Goal: Ask a question: Seek information or help from site administrators or community

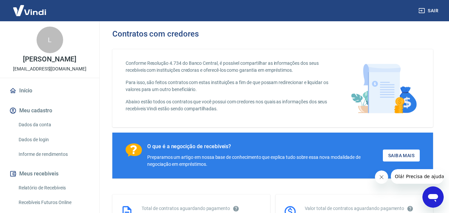
click at [434, 196] on icon "Abrir janela de mensagens" at bounding box center [433, 198] width 10 height 8
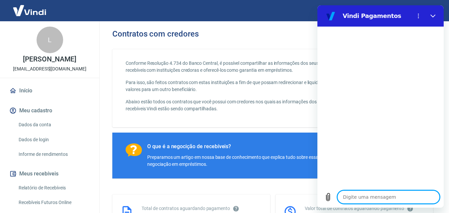
type textarea "O"
type textarea "x"
type textarea "Oi"
type textarea "x"
type textarea "Oii"
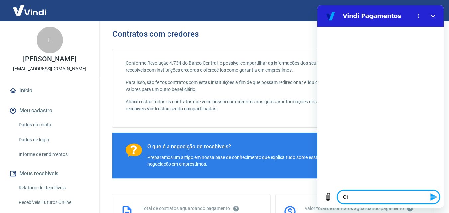
type textarea "x"
type textarea "Oiii"
type textarea "x"
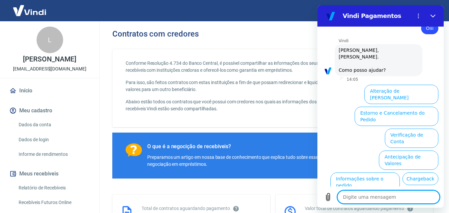
scroll to position [33, 0]
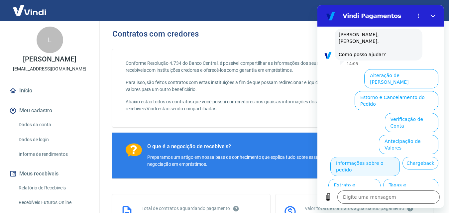
click at [400, 157] on button "Informações sobre o pedido" at bounding box center [364, 166] width 69 height 19
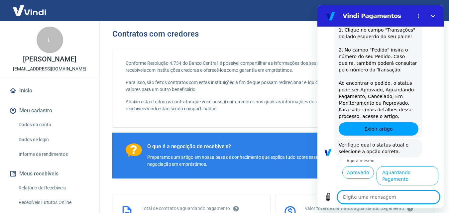
scroll to position [154, 0]
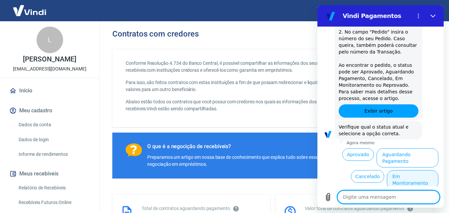
click at [411, 170] on button "Em Monitoramento" at bounding box center [412, 179] width 51 height 19
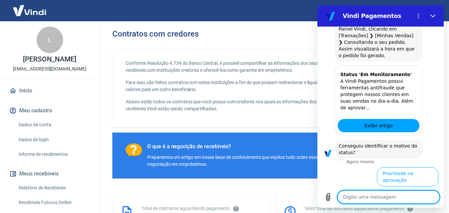
scroll to position [448, 0]
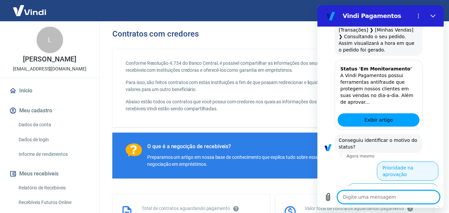
click at [404, 161] on button "Prioridade na aprovação" at bounding box center [407, 170] width 61 height 19
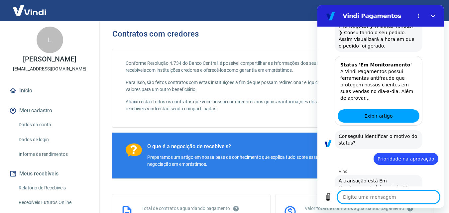
scroll to position [468, 0]
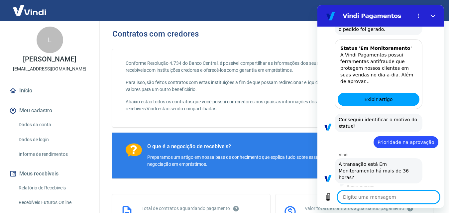
click at [404, 192] on button "Sim" at bounding box center [405, 198] width 19 height 13
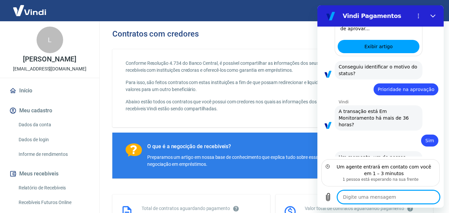
scroll to position [522, 0]
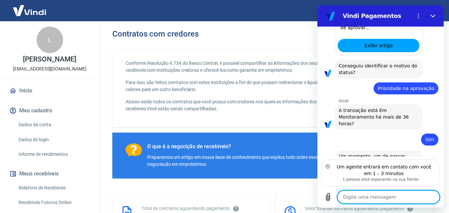
click at [429, 134] on div "diz: Sim" at bounding box center [429, 140] width 17 height 12
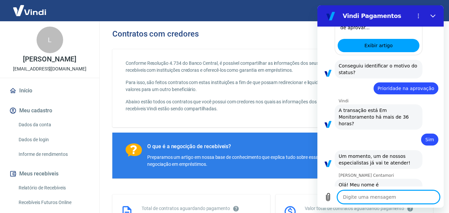
scroll to position [521, 0]
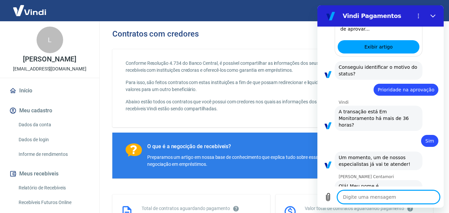
type textarea "x"
click at [383, 196] on textarea at bounding box center [388, 196] width 102 height 13
type textarea "b"
type textarea "x"
type textarea "bo"
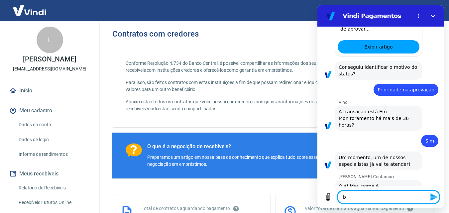
type textarea "x"
type textarea "bom"
type textarea "x"
type textarea "bom"
type textarea "x"
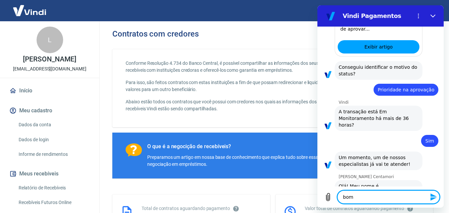
type textarea "bom d"
type textarea "x"
type textarea "bom di"
type textarea "x"
type textarea "bom dia"
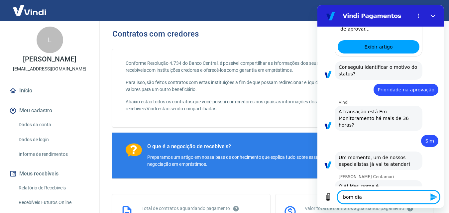
type textarea "x"
type textarea "bom dia"
type textarea "x"
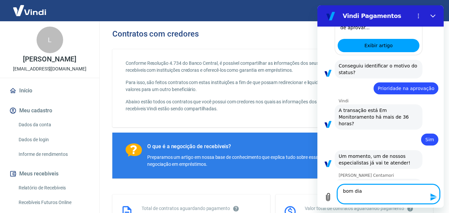
type textarea "bom dia d"
type textarea "x"
type textarea "bom dia di"
type textarea "x"
type textarea "bom dia dig"
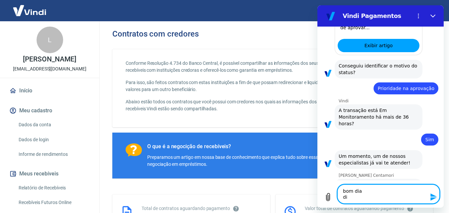
type textarea "x"
type textarea "bom dia digi"
type textarea "x"
type textarea "bom dia digir"
type textarea "x"
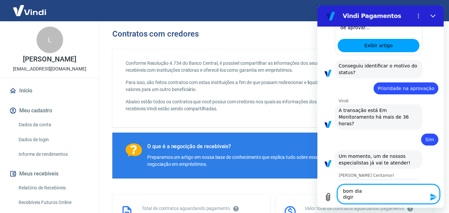
type textarea "bom dia digir="
type textarea "x"
type textarea "bom dia digir=t"
type textarea "x"
type textarea "bom dia digir=te"
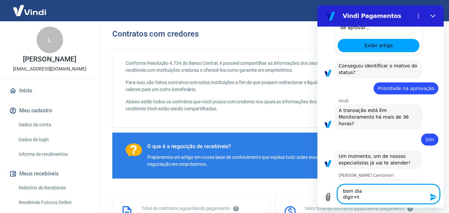
type textarea "x"
type textarea "bom dia digir=tei"
type textarea "x"
type textarea "bom dia digir=te"
type textarea "x"
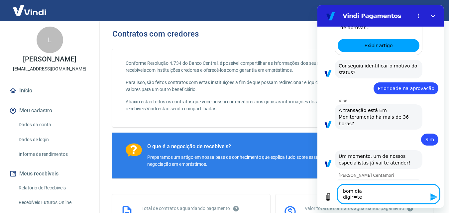
type textarea "bom dia digir=t"
type textarea "x"
type textarea "bom dia digir="
type textarea "x"
type textarea "bom dia digir"
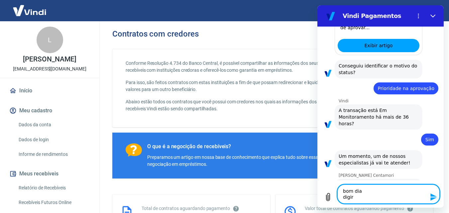
type textarea "x"
type textarea "bom dia digi"
type textarea "x"
type textarea "bom dia dig"
type textarea "x"
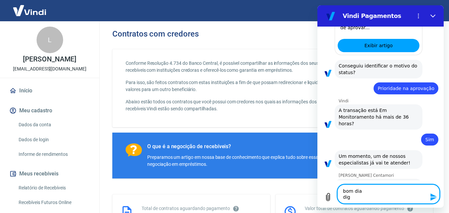
type textarea "bom dia digi"
type textarea "x"
type textarea "bom dia digit"
type textarea "x"
type textarea "bom dia digite"
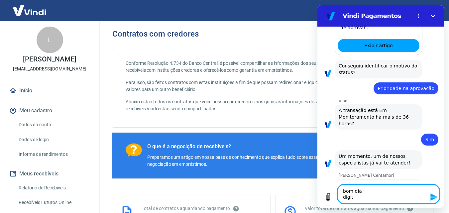
type textarea "x"
type textarea "bom dia digitei"
type textarea "x"
type textarea "bom dia digitei"
type textarea "x"
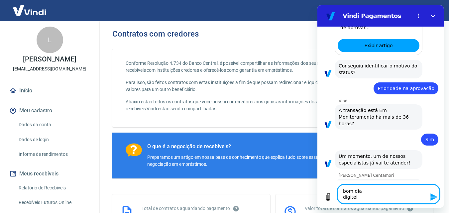
type textarea "bom dia digitei e"
type textarea "x"
type textarea "bom dia digitei er"
type textarea "x"
type textarea "bom dia digitei err"
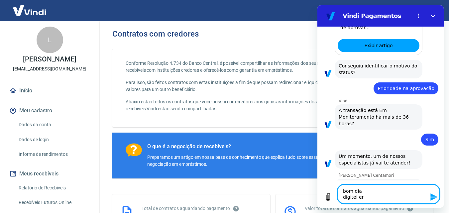
type textarea "x"
type textarea "bom dia digitei erra"
type textarea "x"
type textarea "bom dia digitei errad"
type textarea "x"
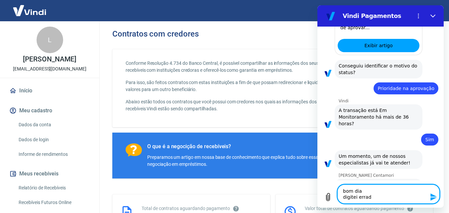
type textarea "bom dia digitei errado"
type textarea "x"
type textarea "bom dia digitei errado"
type textarea "x"
type textarea "bom dia digitei errado e"
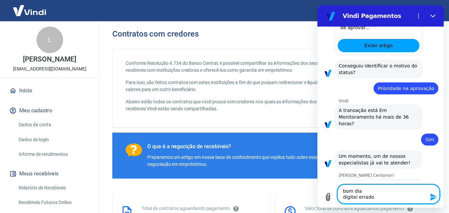
type textarea "x"
type textarea "bom dia digitei errado er"
type textarea "x"
type textarea "bom dia digitei errado era"
type textarea "x"
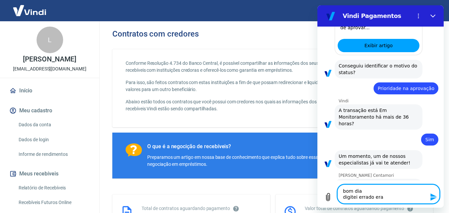
type textarea "bom dia digitei errado era"
type textarea "x"
type textarea "bom dia digitei errado era n"
type textarea "x"
type textarea "bom dia digitei errado era nã"
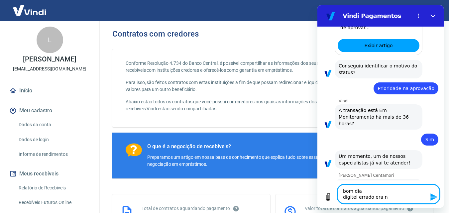
type textarea "x"
type textarea "bom dia digitei errado era não"
type textarea "x"
type textarea "bom dia digitei errado era não"
type textarea "x"
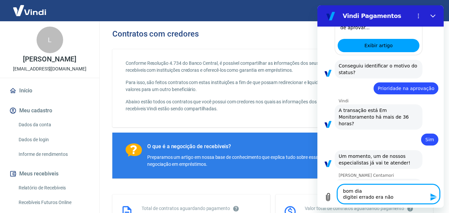
type textarea "bom dia digitei errado era não t"
type textarea "x"
type textarea "bom dia digitei errado era não te"
type textarea "x"
type textarea "bom dia digitei errado era não tem"
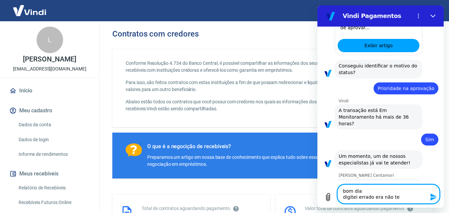
type textarea "x"
type textarea "bom dia digitei errado era não tem"
type textarea "x"
type textarea "bom dia digitei errado era não tem"
type textarea "x"
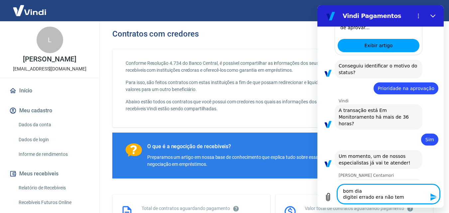
type textarea "bom dia digitei errado era não tem m"
type textarea "x"
type textarea "bom dia digitei errado era não tem ma"
type textarea "x"
type textarea "bom dia digitei errado era não tem mai"
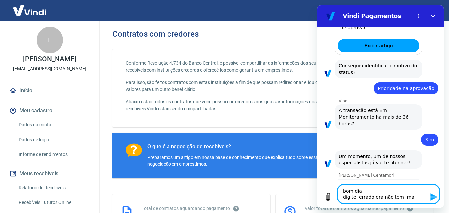
type textarea "x"
type textarea "bom dia digitei errado era não tem mais"
type textarea "x"
type textarea "bom dia digitei errado era não tem mais"
type textarea "x"
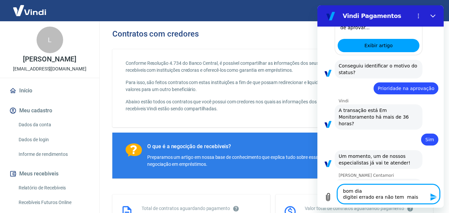
type textarea "bom dia digitei errado era não tem mais d"
type textarea "x"
type textarea "bom dia digitei errado era não tem mais de"
type textarea "x"
type textarea "bom dia digitei errado era não tem mais de"
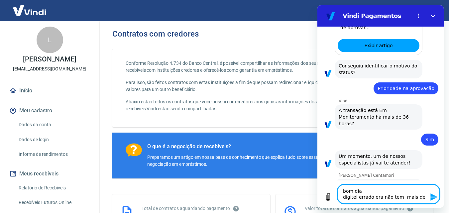
type textarea "x"
type textarea "bom dia digitei errado era não tem mais de 4"
type textarea "x"
type textarea "bom dia digitei errado era não tem mais de 46"
type textarea "x"
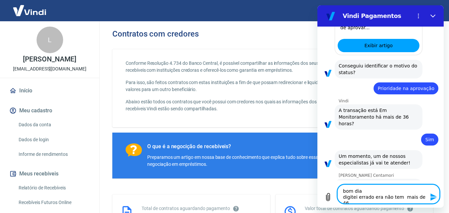
type textarea "bom dia digitei errado era não tem mais de 46h"
type textarea "x"
type textarea "bom dia digitei errado era não tem mais de 46ho"
type textarea "x"
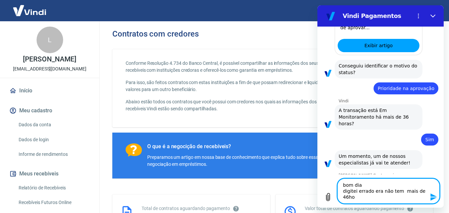
type textarea "bom dia digitei errado era não tem mais de 46h"
type textarea "x"
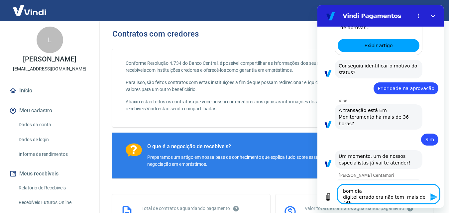
type textarea "bom dia digitei errado era não tem mais de 46"
type textarea "x"
type textarea "bom dia digitei errado era não tem mais de 4"
type textarea "x"
type textarea "bom dia digitei errado era não tem mais de"
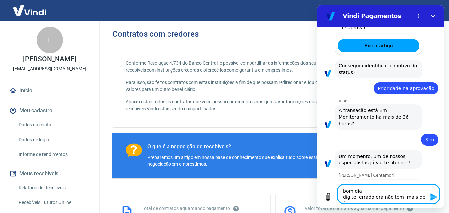
type textarea "x"
type textarea "bom dia digitei errado era não tem mais de 3"
type textarea "x"
type textarea "bom dia digitei errado era não tem mais de 36"
type textarea "x"
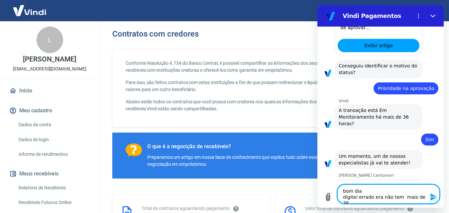
type textarea "bom dia digitei errado era não tem mais de 36h"
type textarea "x"
type textarea "bom dia digitei errado era não tem mais de 36ho"
type textarea "x"
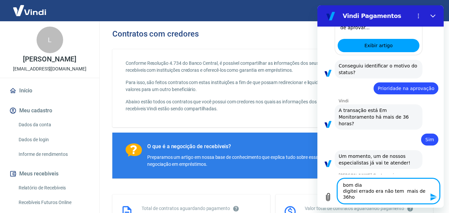
type textarea "bom dia digitei errado era não tem mais de 36hor"
type textarea "x"
type textarea "bom dia digitei errado era não tem mais de 36hora"
type textarea "x"
type textarea "bom dia digitei errado era não tem mais de 36horas"
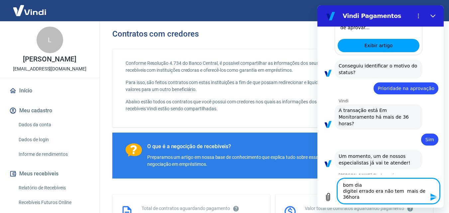
type textarea "x"
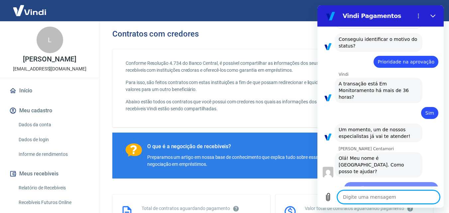
type textarea "x"
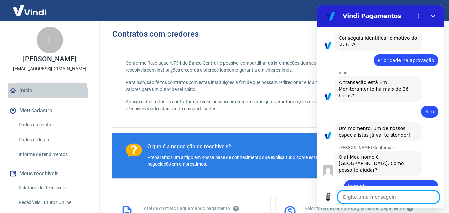
click at [31, 95] on link "Início" at bounding box center [49, 90] width 83 height 15
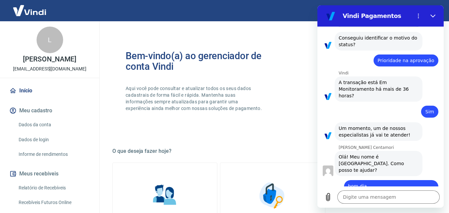
click at [24, 9] on img at bounding box center [29, 10] width 43 height 20
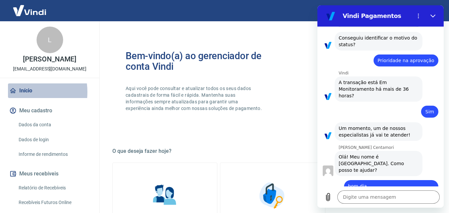
click at [18, 92] on link "Início" at bounding box center [49, 90] width 83 height 15
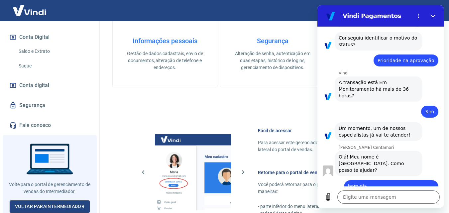
scroll to position [199, 0]
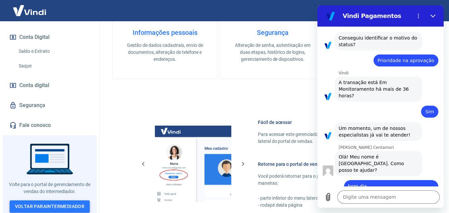
click at [59, 205] on link "Voltar para Intermediador" at bounding box center [50, 206] width 80 height 12
